Goal: Communication & Community: Ask a question

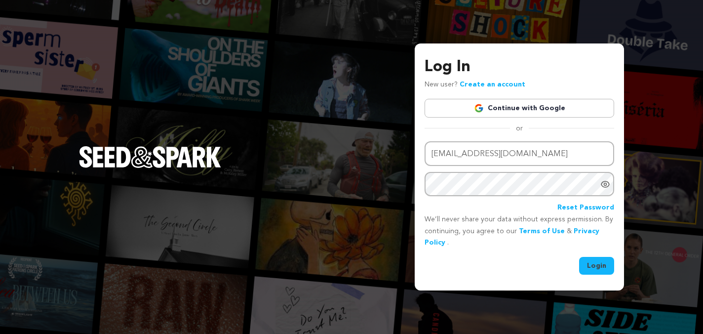
click at [589, 263] on button "Login" at bounding box center [596, 266] width 35 height 18
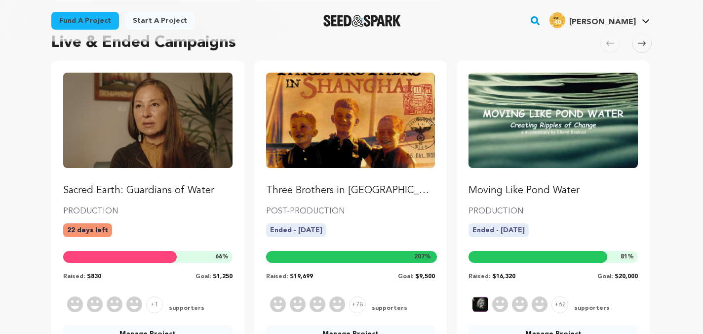
scroll to position [393, 0]
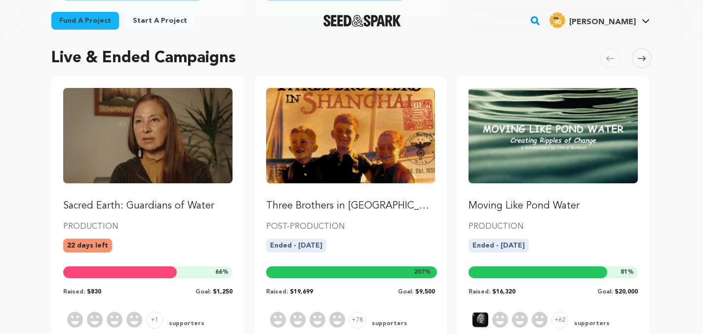
click at [185, 129] on img "Fund Sacred Earth: Guardians of Water" at bounding box center [147, 135] width 169 height 95
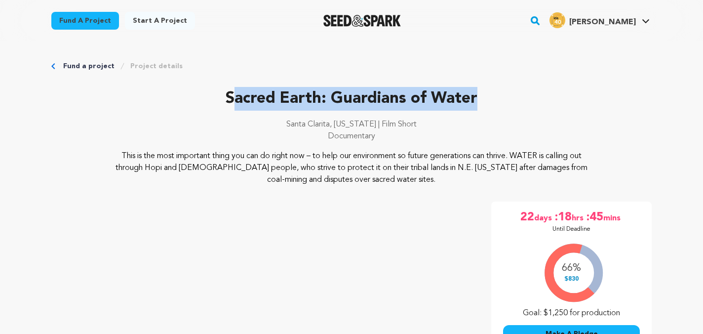
drag, startPoint x: 477, startPoint y: 95, endPoint x: 235, endPoint y: 91, distance: 242.4
click at [235, 91] on p "Sacred Earth: Guardians of Water" at bounding box center [351, 99] width 600 height 24
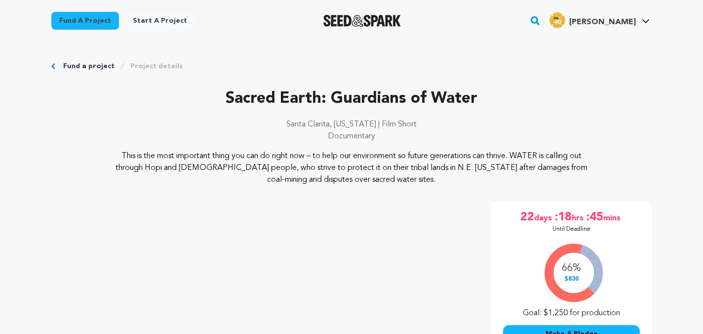
click at [242, 93] on p "Sacred Earth: Guardians of Water" at bounding box center [351, 99] width 600 height 24
drag, startPoint x: 320, startPoint y: 98, endPoint x: 189, endPoint y: 98, distance: 130.8
click at [189, 98] on p "Sacred Earth: Guardians of Water" at bounding box center [351, 99] width 600 height 24
copy p "Sacred Earth"
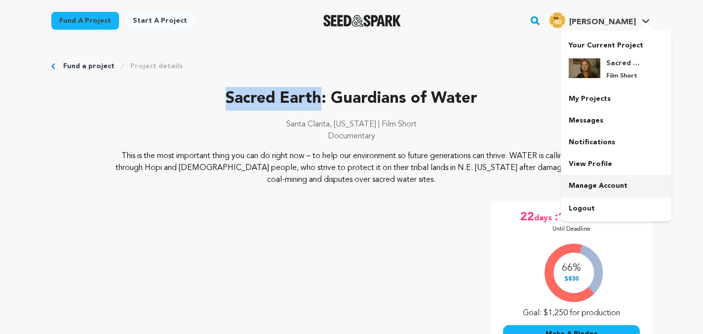
click at [601, 181] on link "Manage Account" at bounding box center [616, 186] width 111 height 22
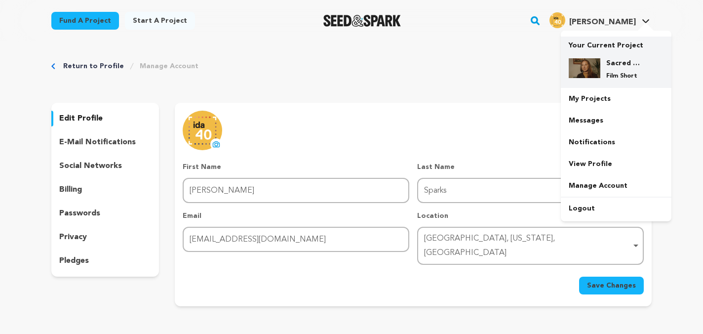
click at [605, 70] on div "Sacred Earth: Guardians of Water Film Short" at bounding box center [623, 69] width 47 height 22
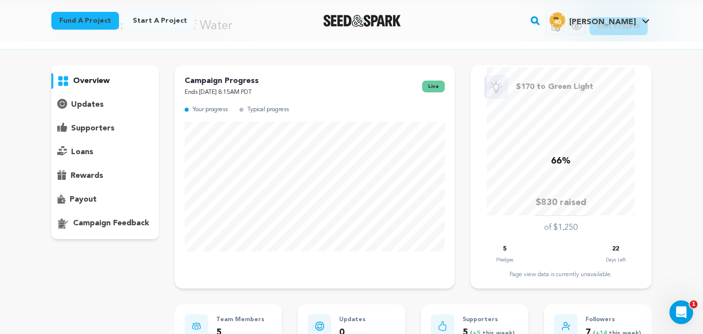
scroll to position [43, 0]
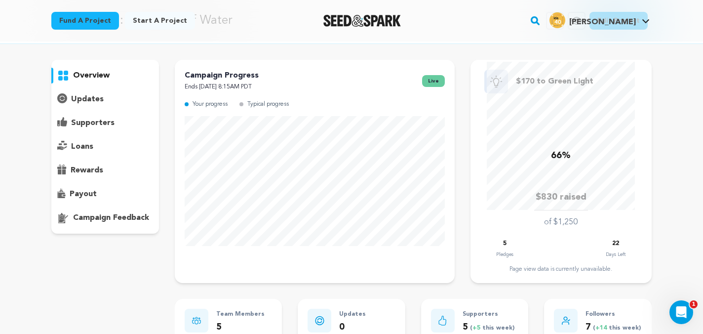
click at [78, 195] on p "payout" at bounding box center [83, 194] width 27 height 12
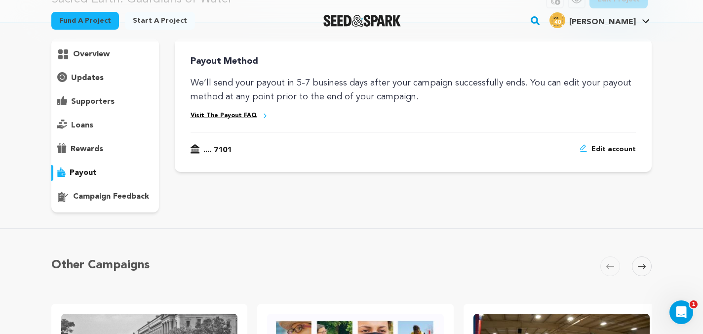
scroll to position [64, 0]
click at [79, 150] on p "rewards" at bounding box center [87, 150] width 33 height 12
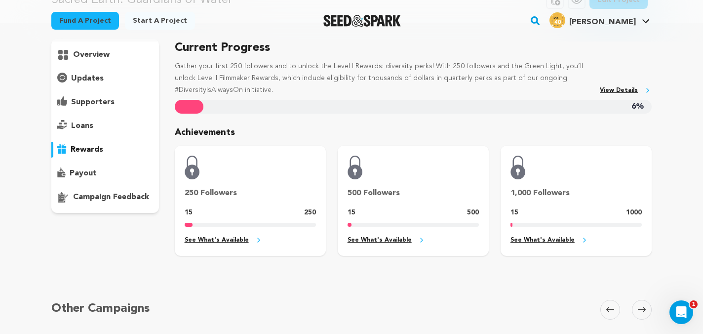
click at [79, 116] on div "overview" at bounding box center [105, 126] width 108 height 174
click at [79, 136] on div "overview" at bounding box center [105, 126] width 108 height 174
click at [76, 128] on p "loans" at bounding box center [82, 126] width 22 height 12
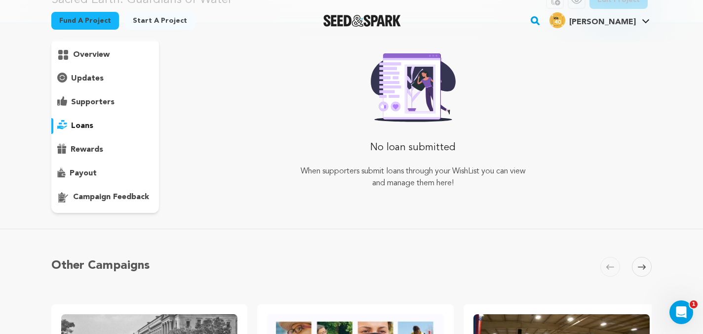
click at [84, 108] on div "supporters" at bounding box center [105, 102] width 108 height 16
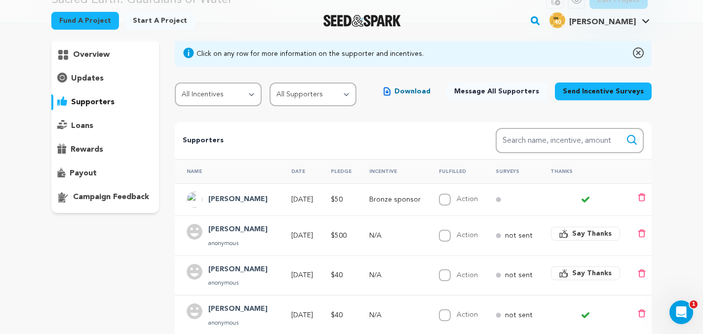
click at [85, 78] on p "updates" at bounding box center [87, 79] width 33 height 12
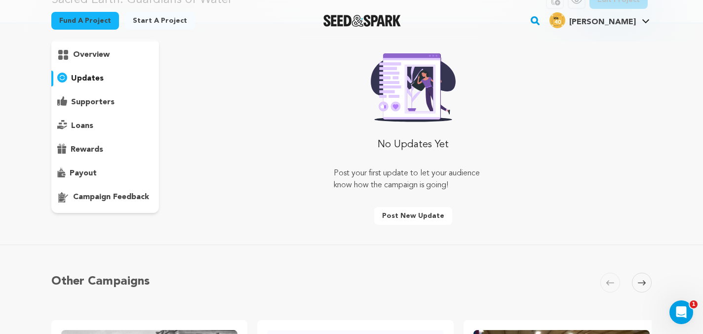
click at [85, 56] on p "overview" at bounding box center [91, 55] width 37 height 12
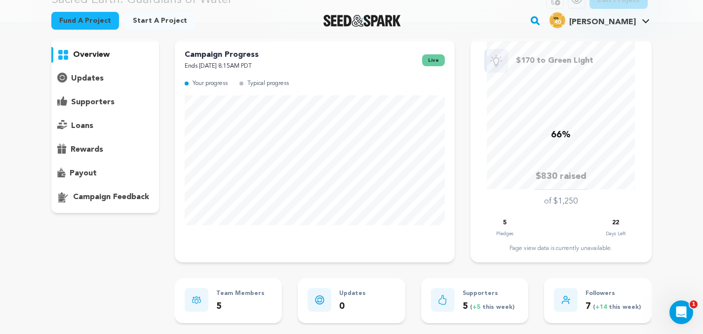
click at [84, 80] on p "updates" at bounding box center [87, 79] width 33 height 12
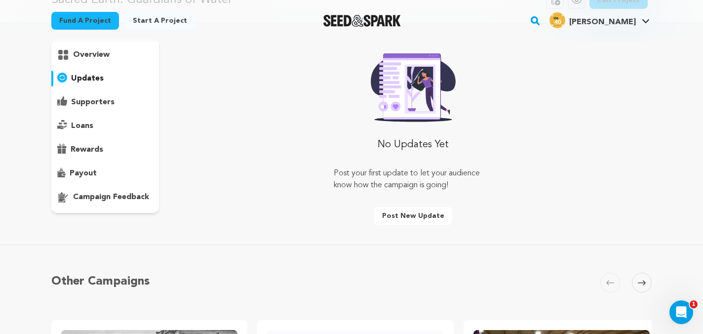
click at [90, 56] on p "overview" at bounding box center [91, 55] width 37 height 12
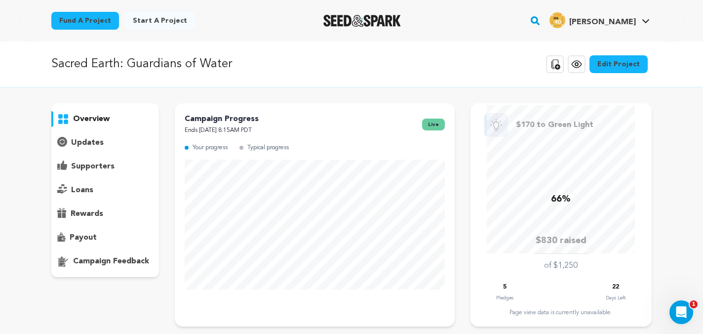
click at [87, 136] on div "updates" at bounding box center [105, 143] width 108 height 16
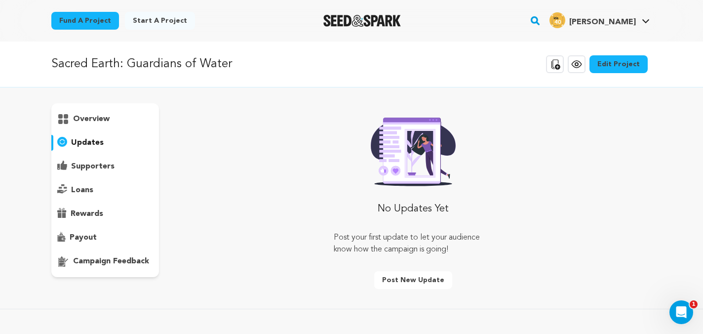
click at [90, 163] on p "supporters" at bounding box center [92, 166] width 43 height 12
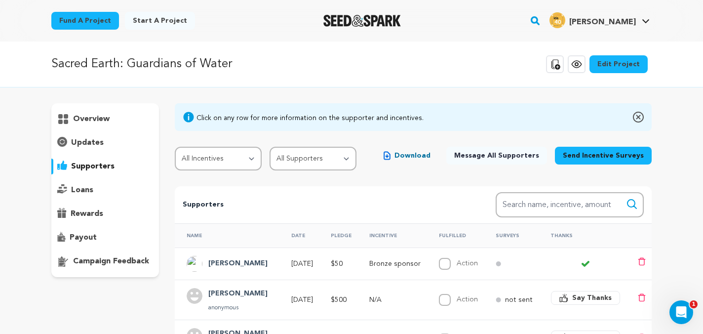
click at [87, 192] on p "loans" at bounding box center [82, 190] width 22 height 12
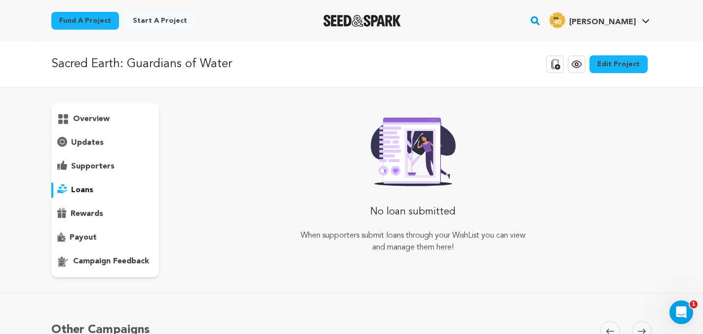
click at [89, 209] on p "rewards" at bounding box center [87, 214] width 33 height 12
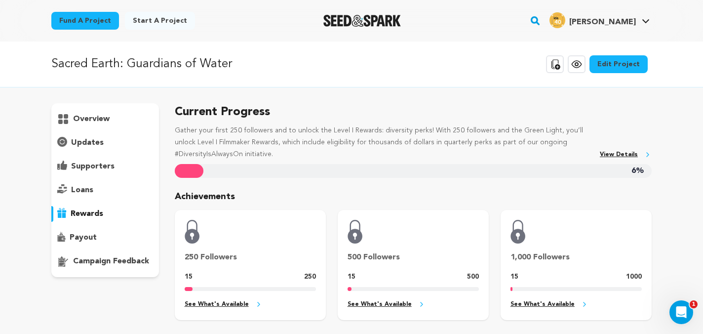
click at [90, 243] on div "payout" at bounding box center [105, 238] width 108 height 16
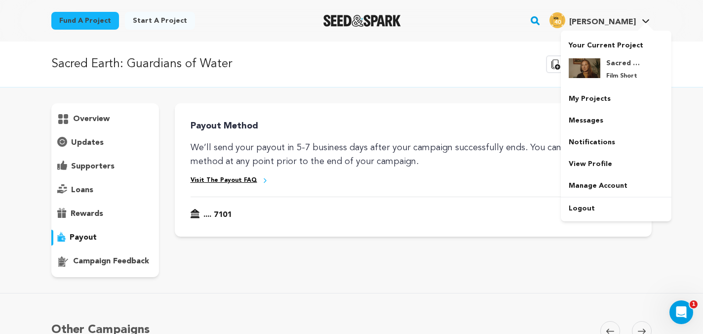
click at [636, 20] on link "Lilla S. Lilla S." at bounding box center [599, 19] width 104 height 18
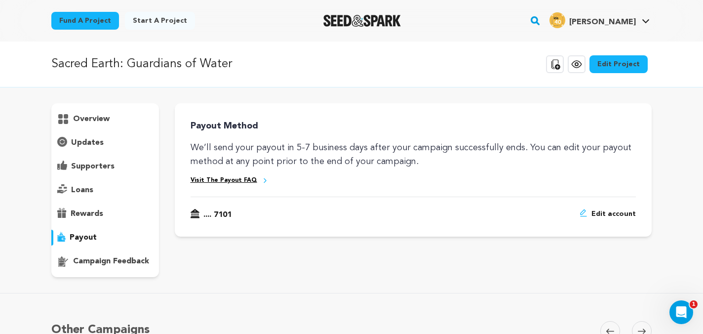
click at [636, 20] on link "Lilla S. Lilla S." at bounding box center [599, 19] width 104 height 18
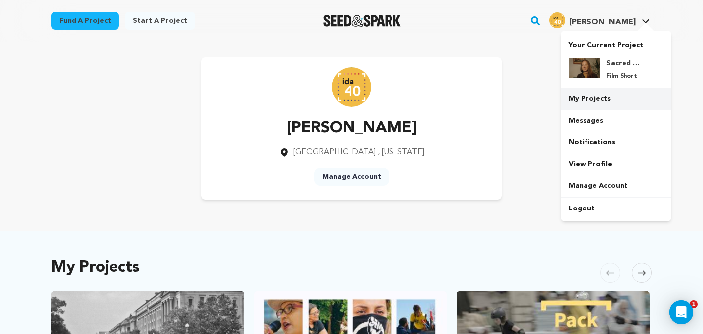
click at [605, 92] on link "My Projects" at bounding box center [616, 99] width 111 height 22
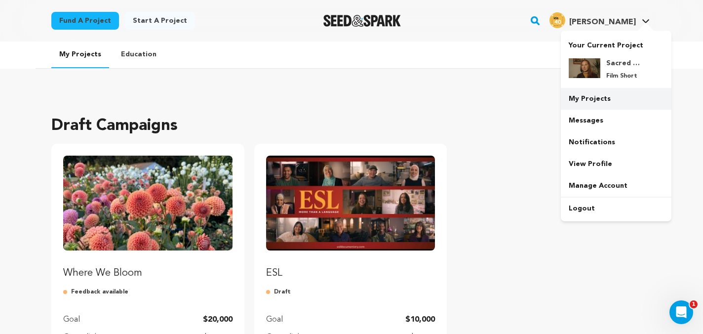
click at [613, 96] on link "My Projects" at bounding box center [616, 99] width 111 height 22
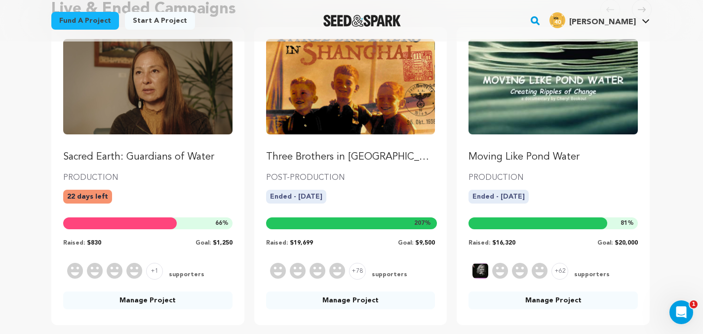
scroll to position [443, 0]
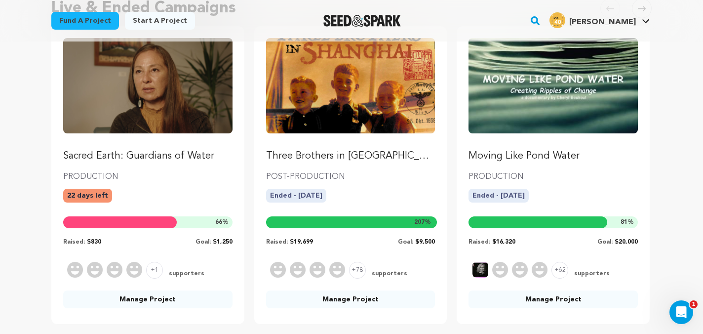
click at [362, 299] on link "Manage Project" at bounding box center [350, 299] width 169 height 18
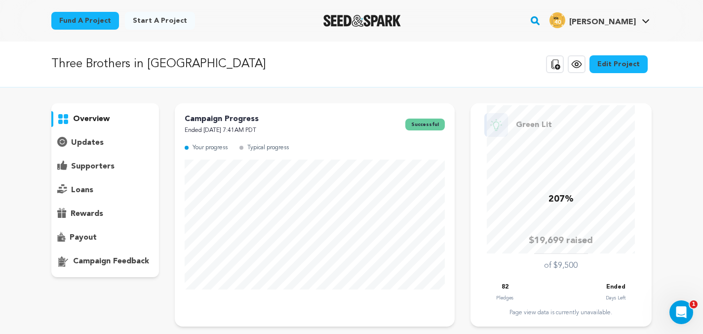
click at [92, 235] on p "payout" at bounding box center [83, 238] width 27 height 12
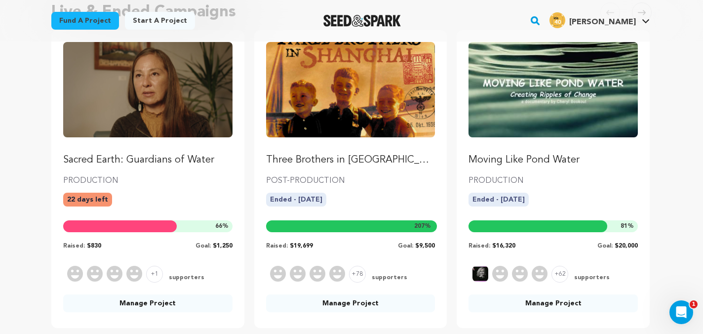
click at [154, 98] on img "Fund Sacred Earth: Guardians of Water" at bounding box center [147, 89] width 169 height 95
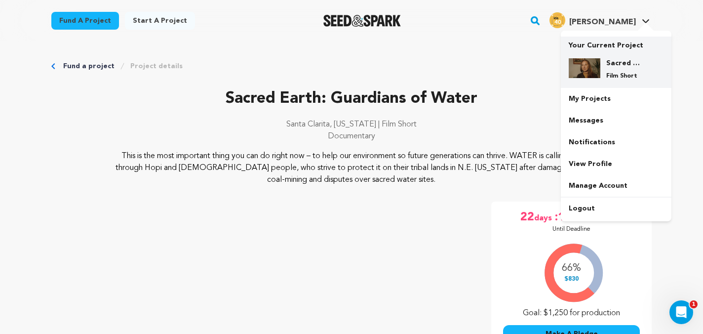
click at [615, 72] on p "Film Short" at bounding box center [624, 76] width 36 height 8
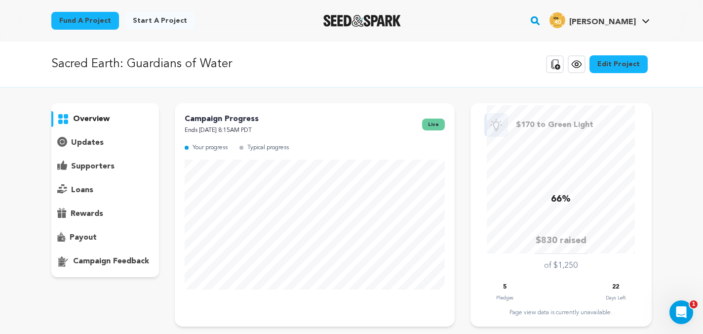
click at [86, 241] on p "payout" at bounding box center [83, 238] width 27 height 12
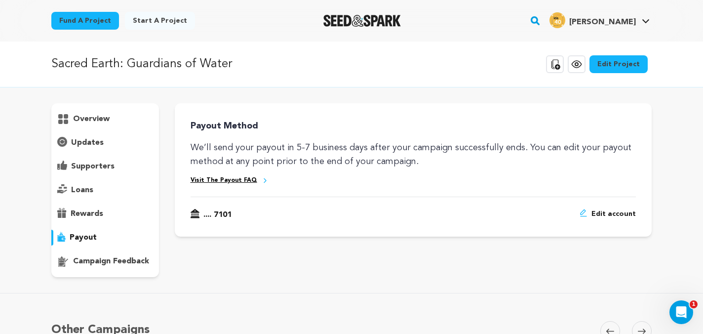
click at [87, 213] on p "rewards" at bounding box center [87, 214] width 33 height 12
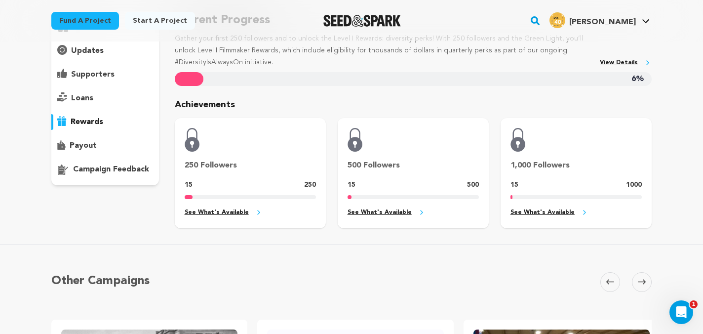
scroll to position [51, 0]
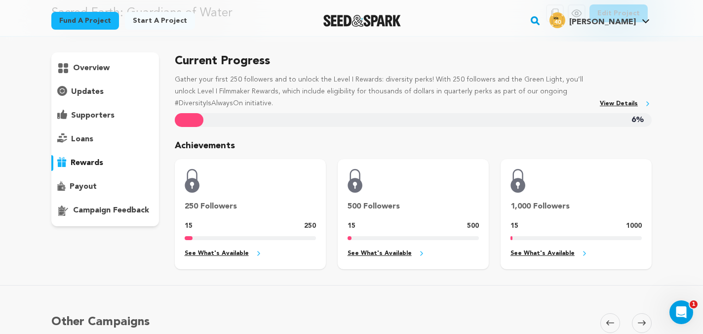
click at [80, 119] on p "supporters" at bounding box center [92, 116] width 43 height 12
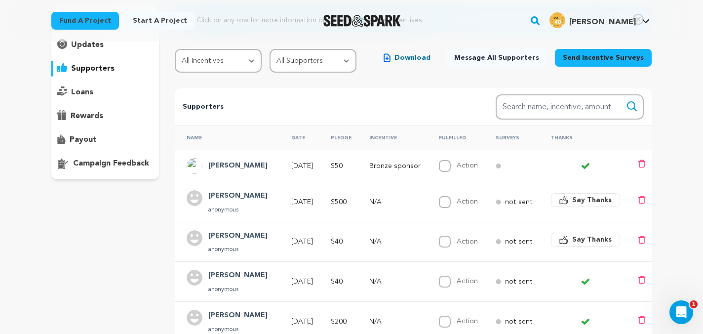
scroll to position [44, 0]
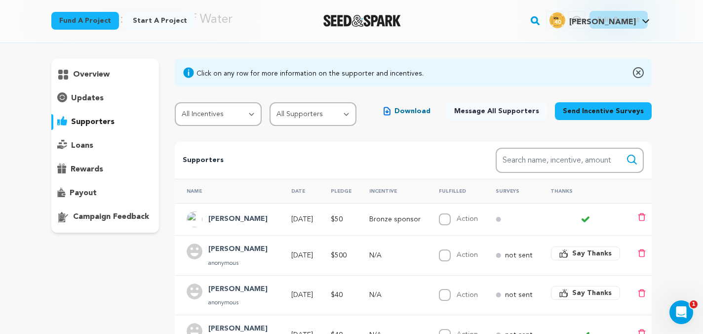
click at [96, 95] on p "updates" at bounding box center [87, 98] width 33 height 12
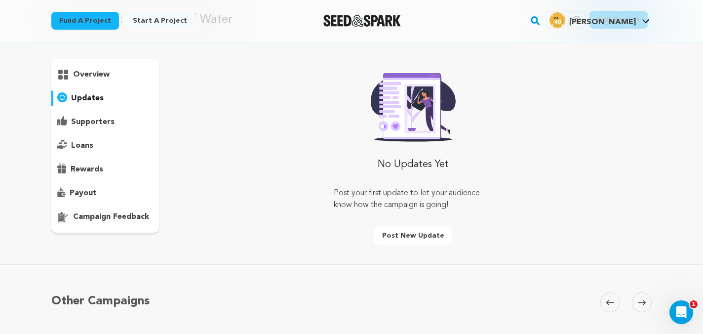
click at [93, 87] on div "overview" at bounding box center [105, 146] width 108 height 174
click at [91, 75] on p "overview" at bounding box center [91, 75] width 37 height 12
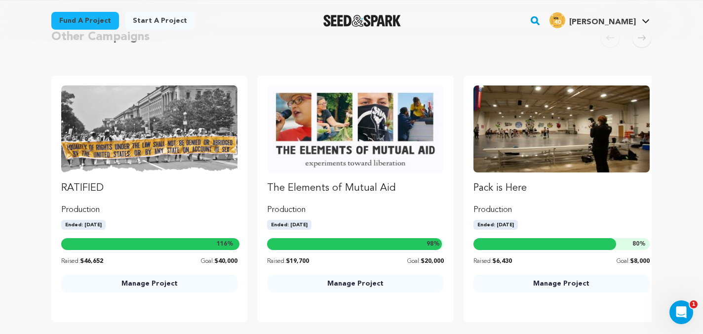
scroll to position [642, 0]
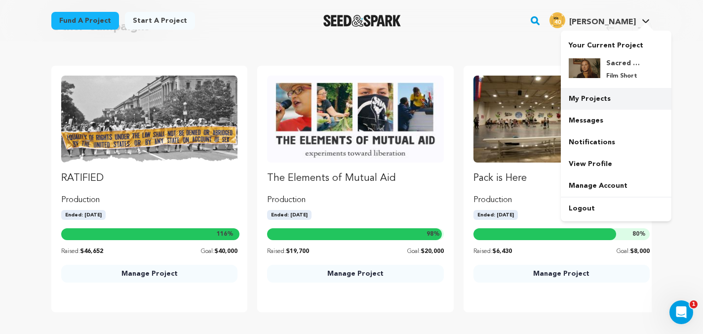
click at [584, 99] on link "My Projects" at bounding box center [616, 99] width 111 height 22
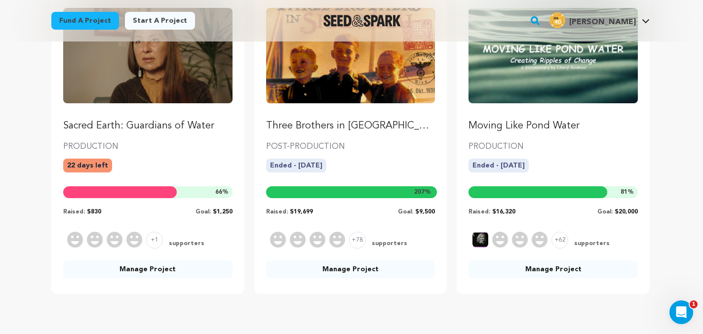
scroll to position [496, 0]
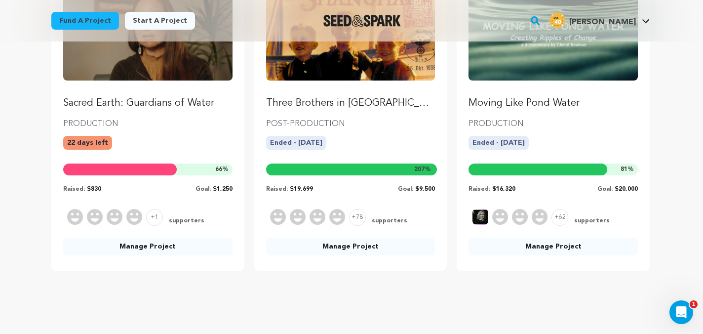
click at [358, 245] on link "Manage Project" at bounding box center [350, 246] width 169 height 18
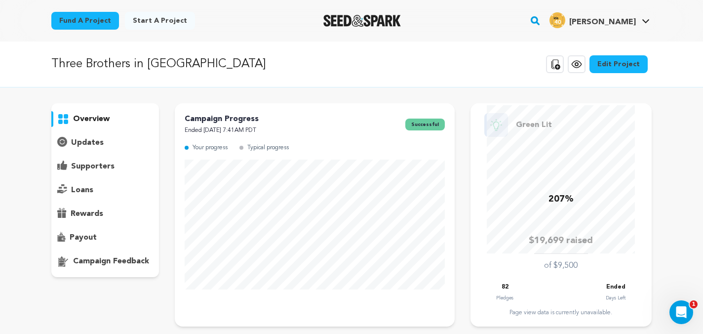
click at [99, 231] on div "payout" at bounding box center [105, 238] width 108 height 16
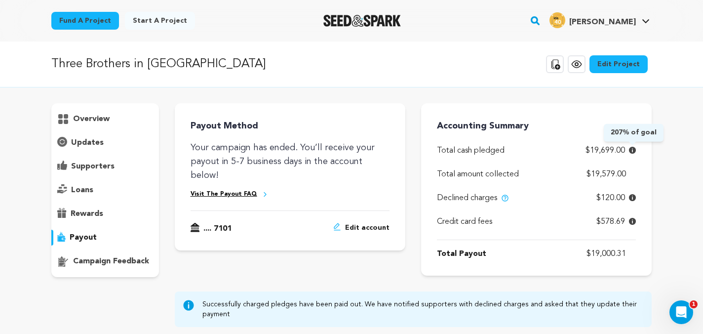
click at [632, 153] on icon at bounding box center [632, 150] width 7 height 7
click at [631, 150] on icon at bounding box center [632, 150] width 7 height 7
click at [632, 149] on icon at bounding box center [632, 150] width 7 height 7
click at [487, 151] on span "Total cash pledged" at bounding box center [471, 151] width 68 height 12
click at [226, 190] on link "Visit The Payout FAQ" at bounding box center [224, 194] width 67 height 8
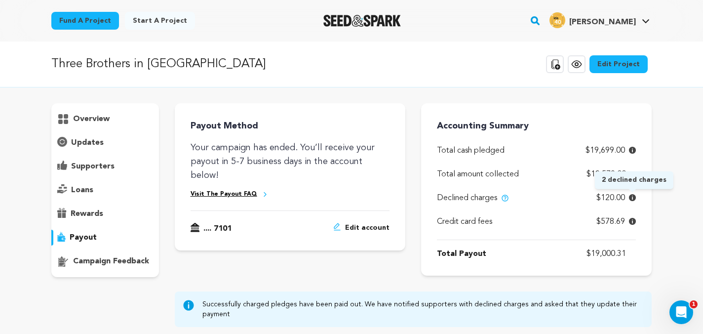
click at [632, 198] on icon at bounding box center [632, 197] width 7 height 7
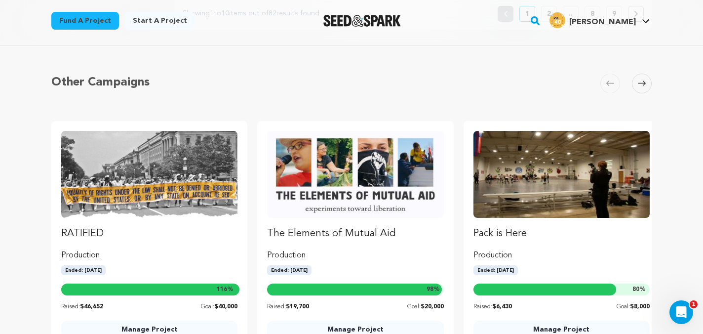
scroll to position [435, 0]
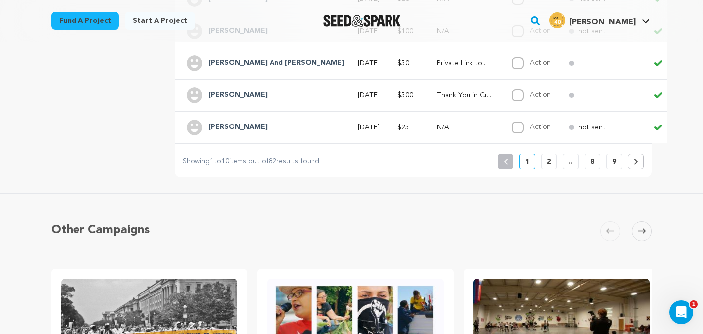
click at [616, 159] on p "9" at bounding box center [614, 161] width 4 height 10
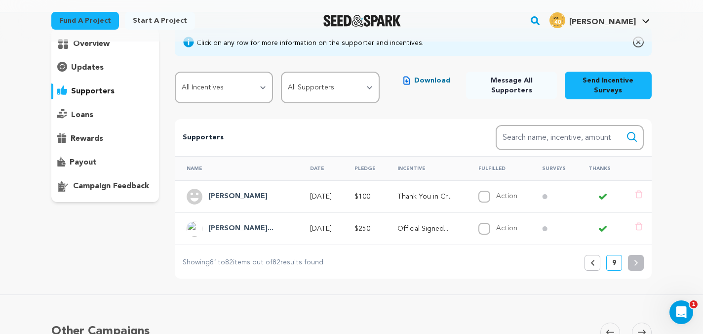
scroll to position [82, 0]
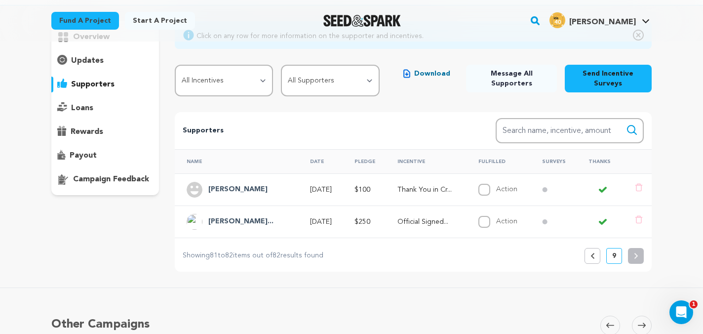
click at [591, 253] on icon at bounding box center [592, 256] width 4 height 6
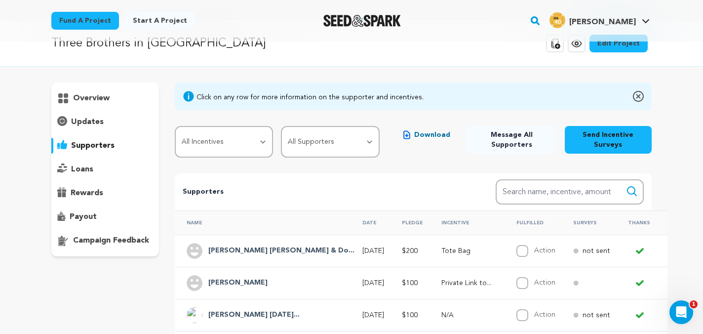
scroll to position [0, 0]
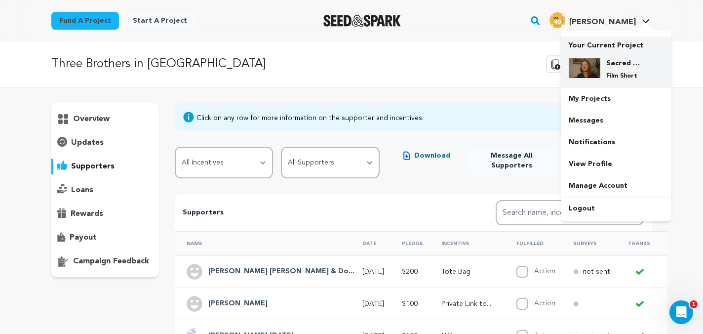
click at [608, 47] on p "Your Current Project" at bounding box center [616, 44] width 95 height 14
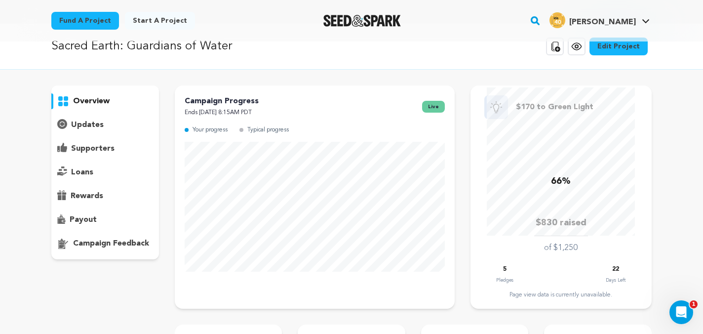
scroll to position [21, 0]
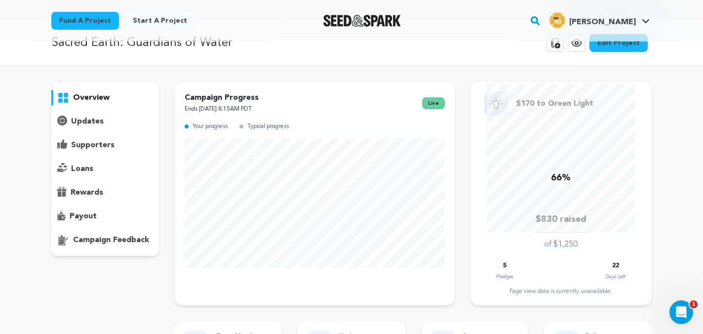
click at [88, 138] on div "supporters" at bounding box center [105, 145] width 108 height 16
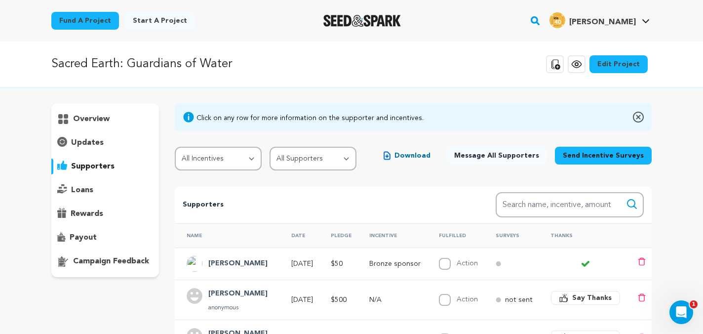
click at [86, 235] on p "payout" at bounding box center [83, 238] width 27 height 12
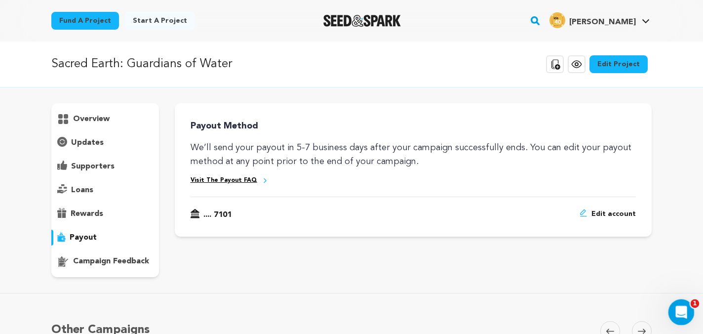
click at [684, 308] on icon "Open Intercom Messenger" at bounding box center [680, 311] width 16 height 16
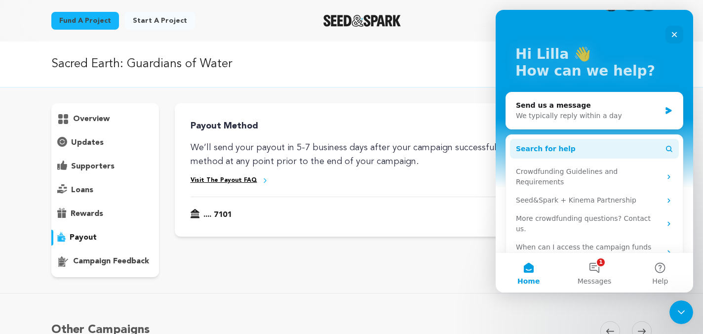
scroll to position [37, 0]
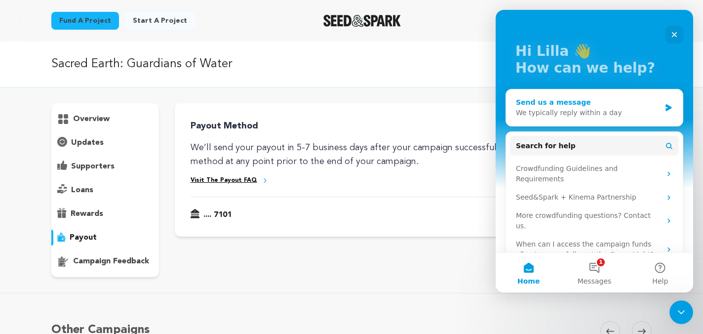
click at [667, 100] on div "Send us a message We typically reply within a day" at bounding box center [594, 107] width 177 height 37
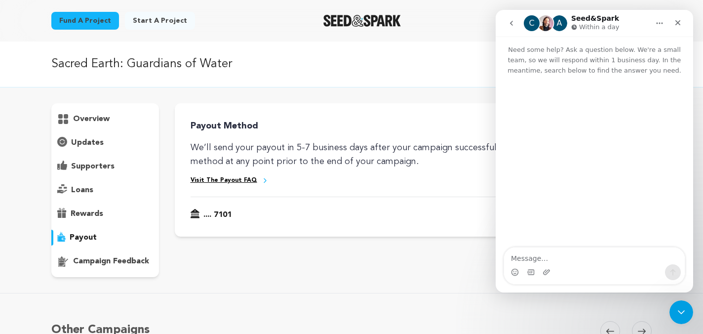
scroll to position [0, 0]
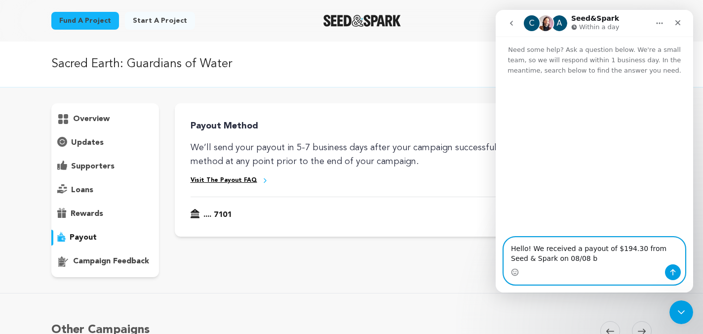
click at [540, 247] on textarea "Hello! We received a payout of $194.30 from Seed & Spark on 08/08 b" at bounding box center [594, 250] width 181 height 27
click at [584, 260] on textarea "Hello! IDA received a payout of $194.30 from Seed & Spark on 08/08 b" at bounding box center [594, 250] width 181 height 27
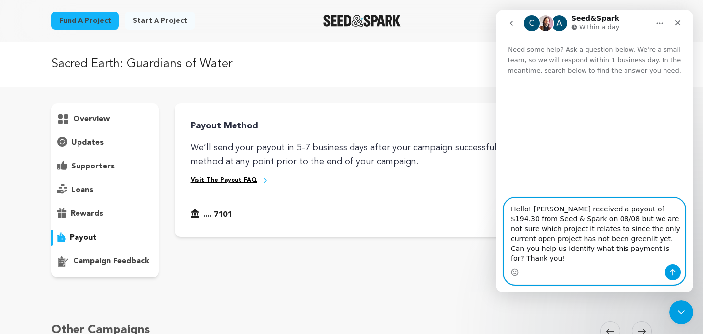
type textarea "Hello! [PERSON_NAME] received a payout of $194.30 from Seed & Spark on 08/08 bu…"
click at [668, 274] on button "Send a message…" at bounding box center [673, 272] width 16 height 16
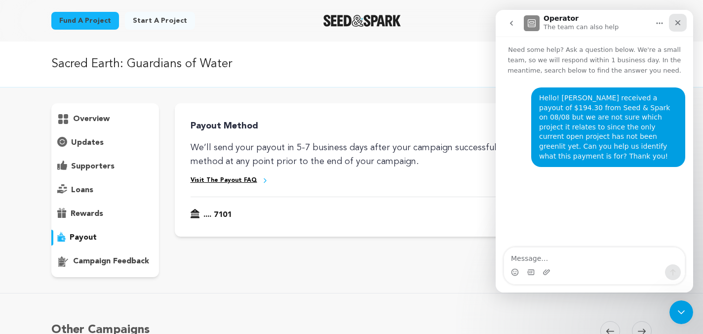
click at [676, 22] on icon "Close" at bounding box center [678, 23] width 8 height 8
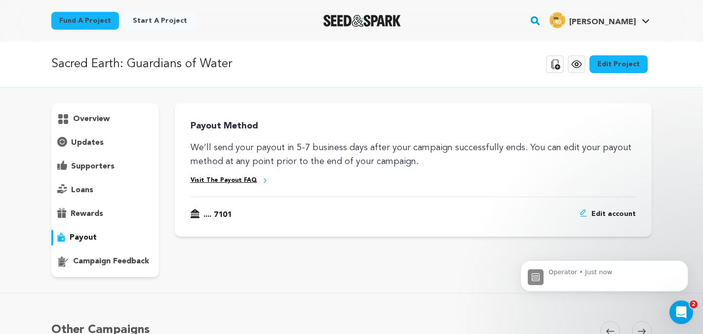
scroll to position [153, 0]
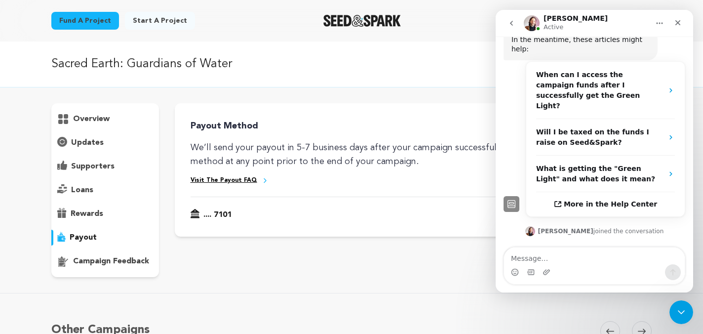
scroll to position [248, 0]
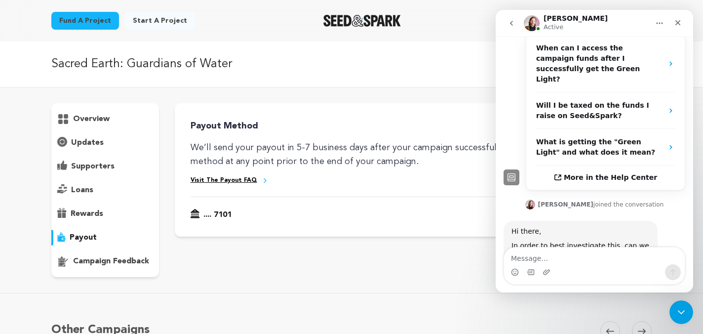
click at [557, 254] on textarea "Message…" at bounding box center [594, 255] width 181 height 17
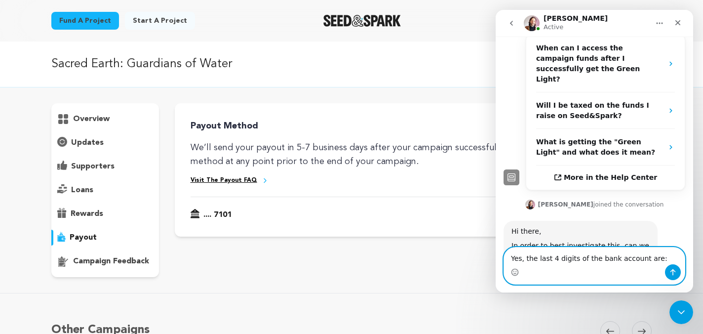
paste textarea "7101"
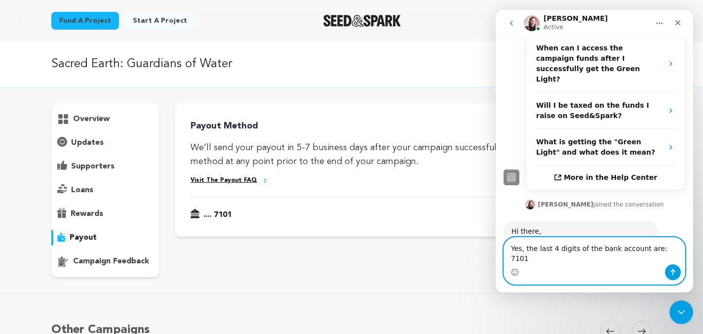
type textarea "Yes, the last 4 digits of the bank account are: 7101"
click at [675, 273] on icon "Send a message…" at bounding box center [673, 272] width 8 height 8
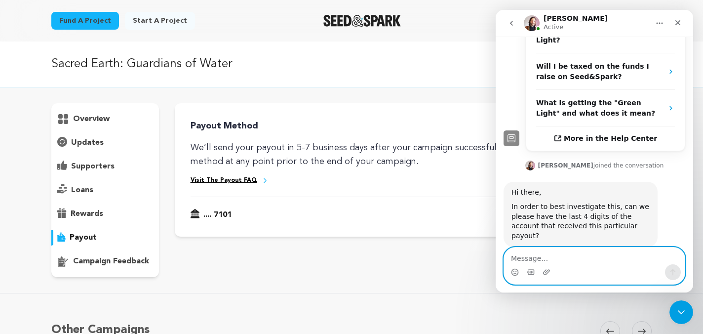
scroll to position [288, 0]
type textarea "Thanks for your help!"
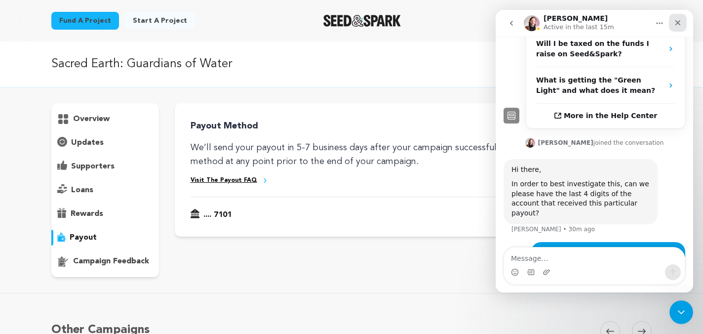
click at [677, 19] on icon "Close" at bounding box center [678, 23] width 8 height 8
